Goal: Information Seeking & Learning: Find specific fact

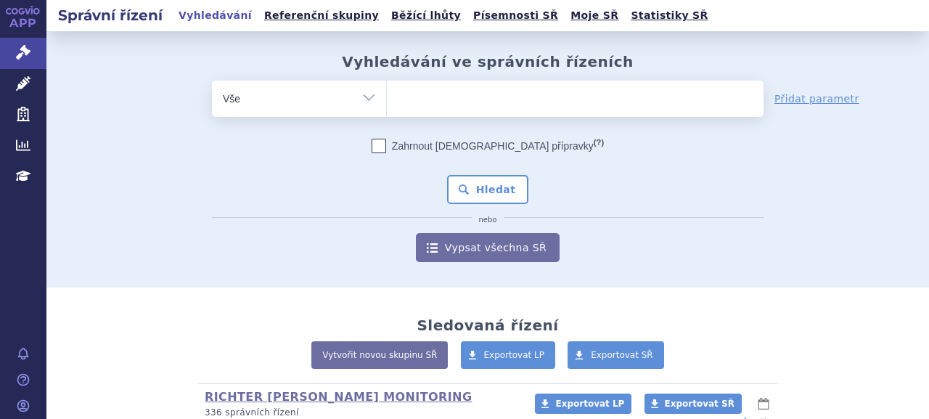
click at [520, 110] on ul at bounding box center [575, 96] width 377 height 30
click at [387, 110] on select at bounding box center [386, 98] width 1 height 36
paste input "DAPAGLIFLOZIN VIATRIS"
type input "DAPAGLIFLOZIN VIATRIS"
select select "DAPAGLIFLOZIN VIATRIS"
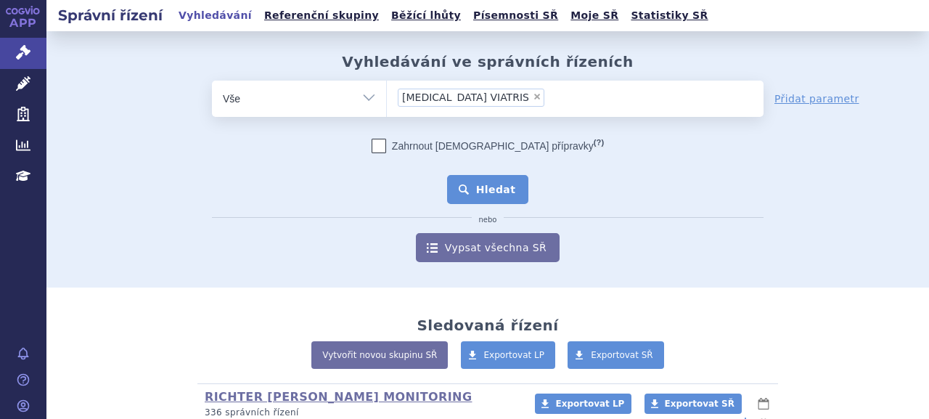
click at [490, 192] on button "Hledat" at bounding box center [488, 189] width 82 height 29
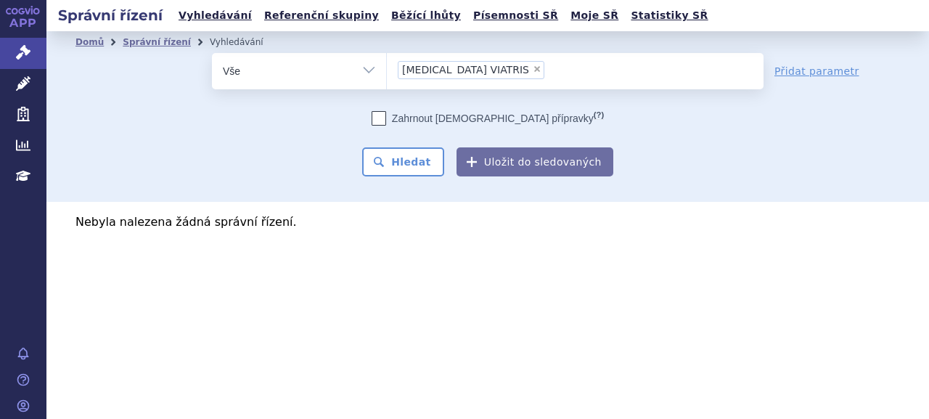
click at [533, 70] on span "×" at bounding box center [537, 69] width 9 height 9
click at [387, 70] on select "DAPAGLIFLOZIN VIATRIS" at bounding box center [386, 70] width 1 height 36
select select
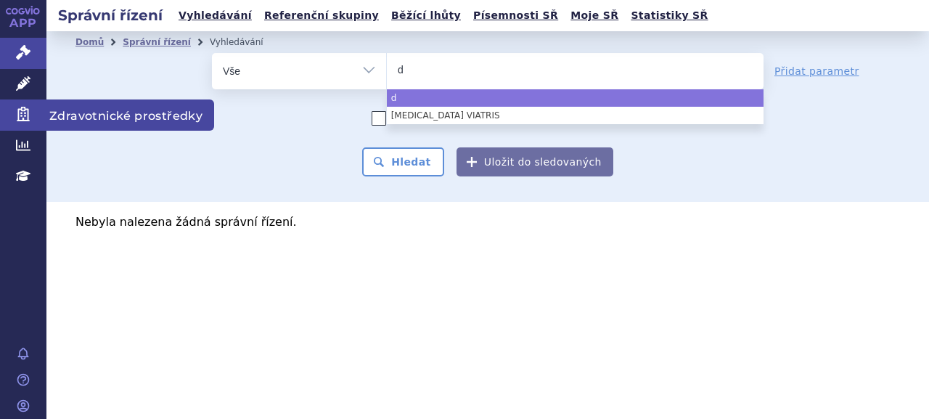
type input "da"
type input "dapa"
type input "dapag"
type input "dapagli"
type input "dapaglifl"
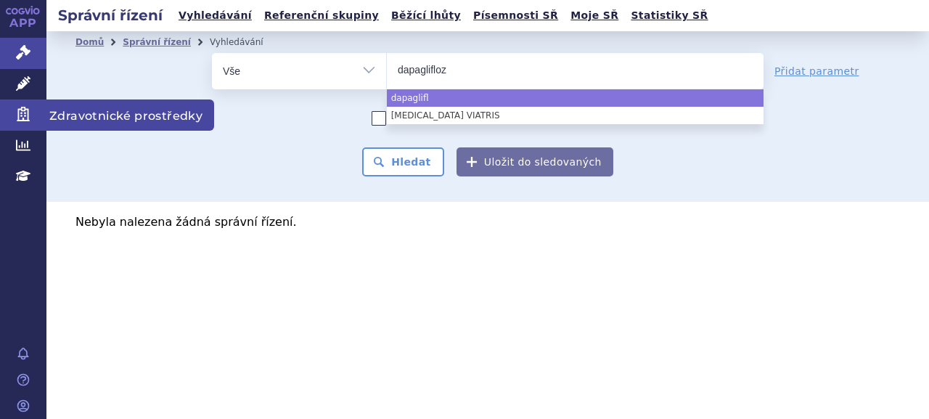
type input "dapagliflozi"
type input "[MEDICAL_DATA]"
select select "[MEDICAL_DATA]"
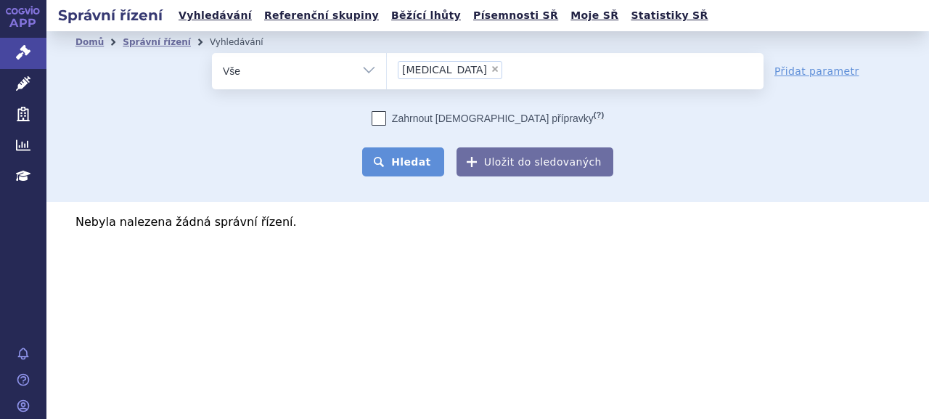
click at [408, 162] on button "Hledat" at bounding box center [403, 161] width 82 height 29
